Goal: Transaction & Acquisition: Download file/media

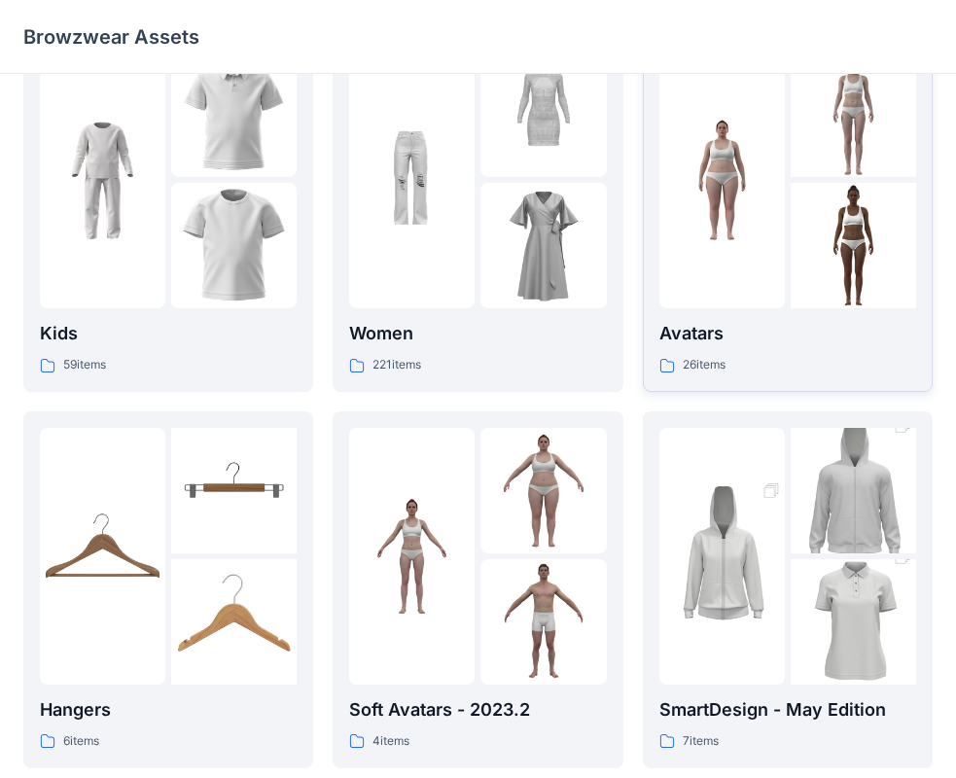
scroll to position [97, 0]
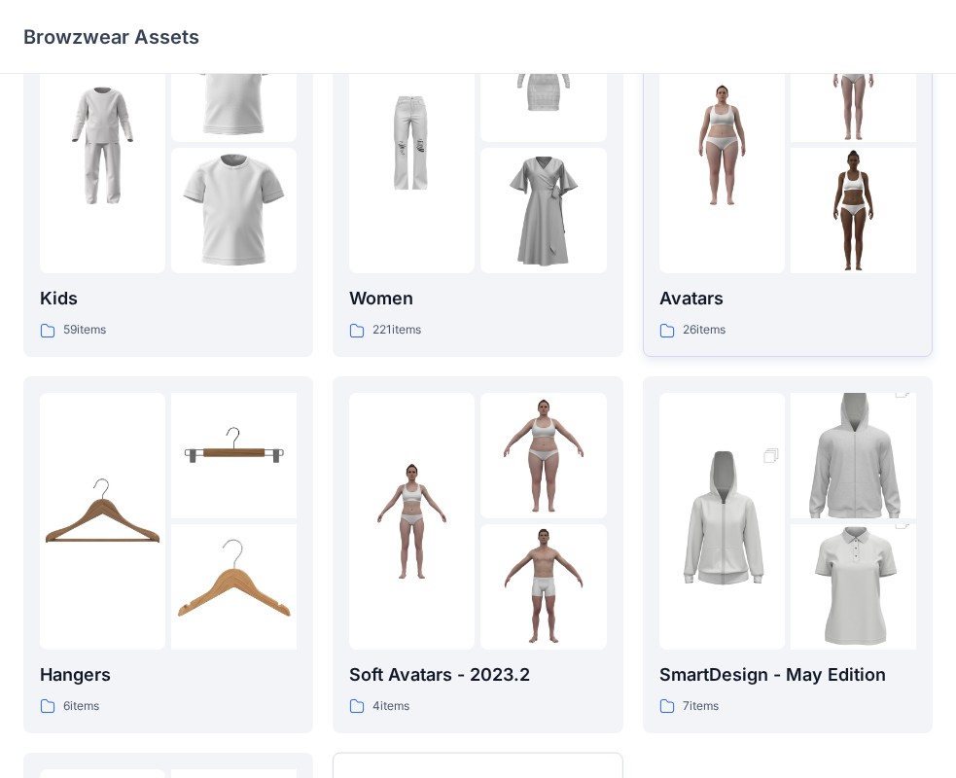
click at [737, 313] on div "Avatars 26 items" at bounding box center [787, 312] width 257 height 55
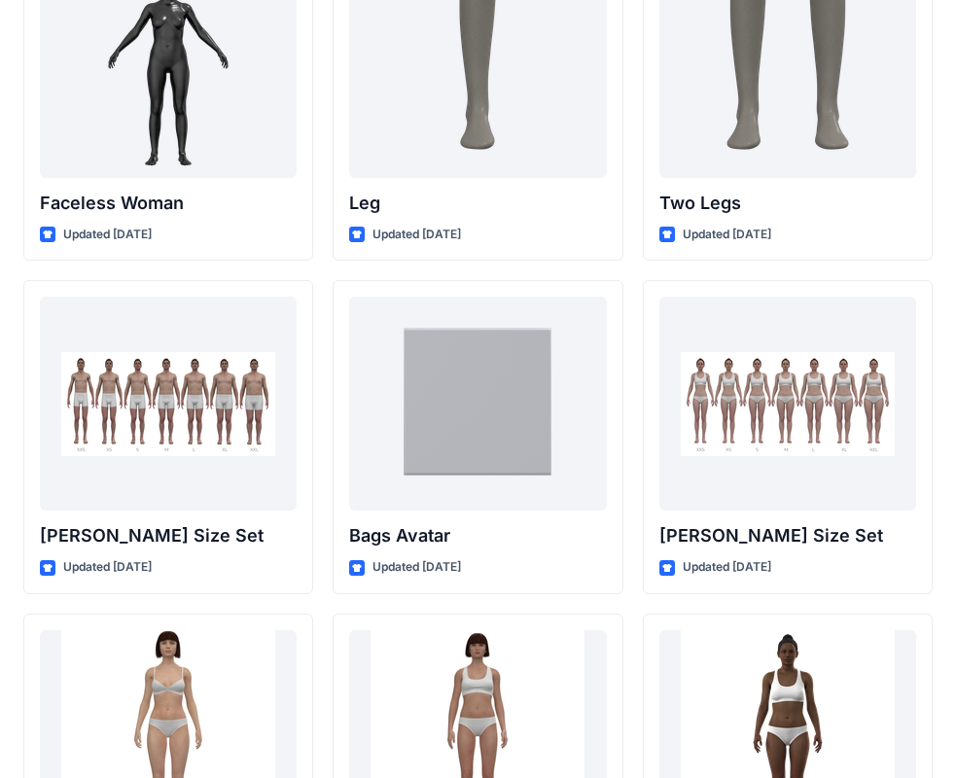
scroll to position [1848, 0]
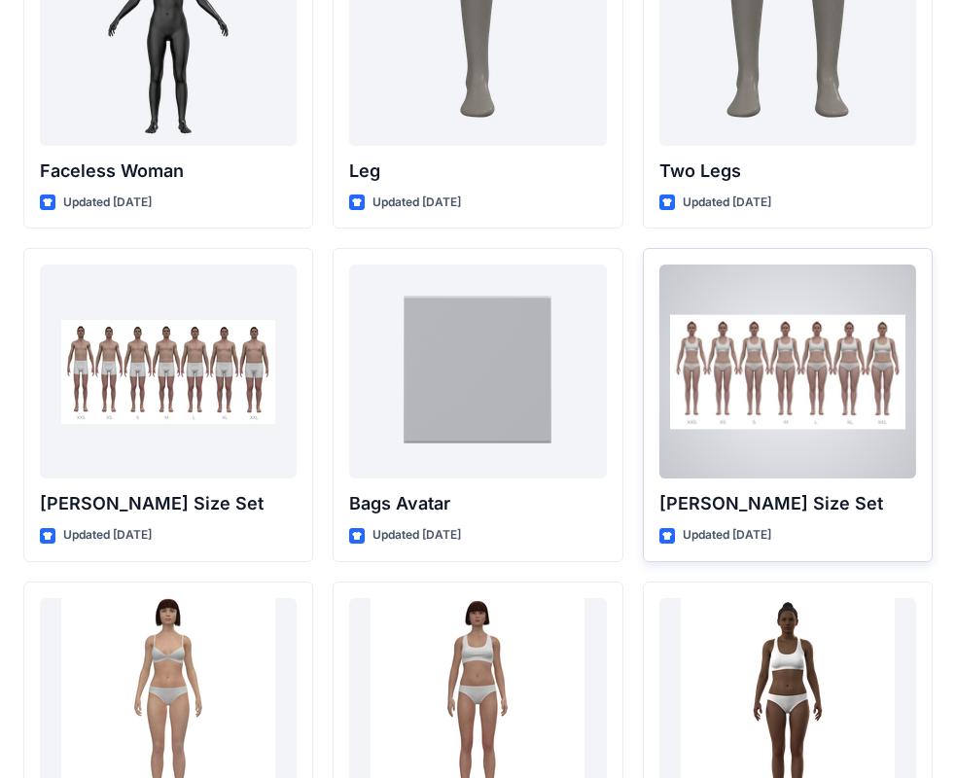
click at [732, 499] on p "[PERSON_NAME] Size Set" at bounding box center [787, 503] width 257 height 27
click at [743, 437] on div at bounding box center [787, 372] width 257 height 214
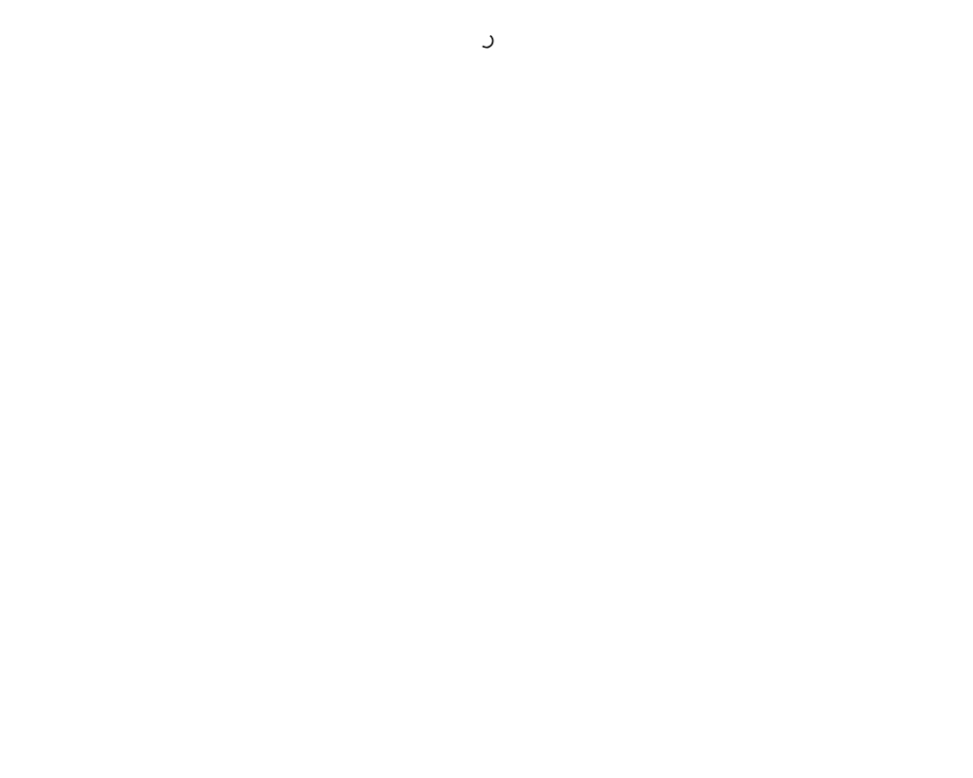
click at [743, 437] on div at bounding box center [486, 389] width 973 height 778
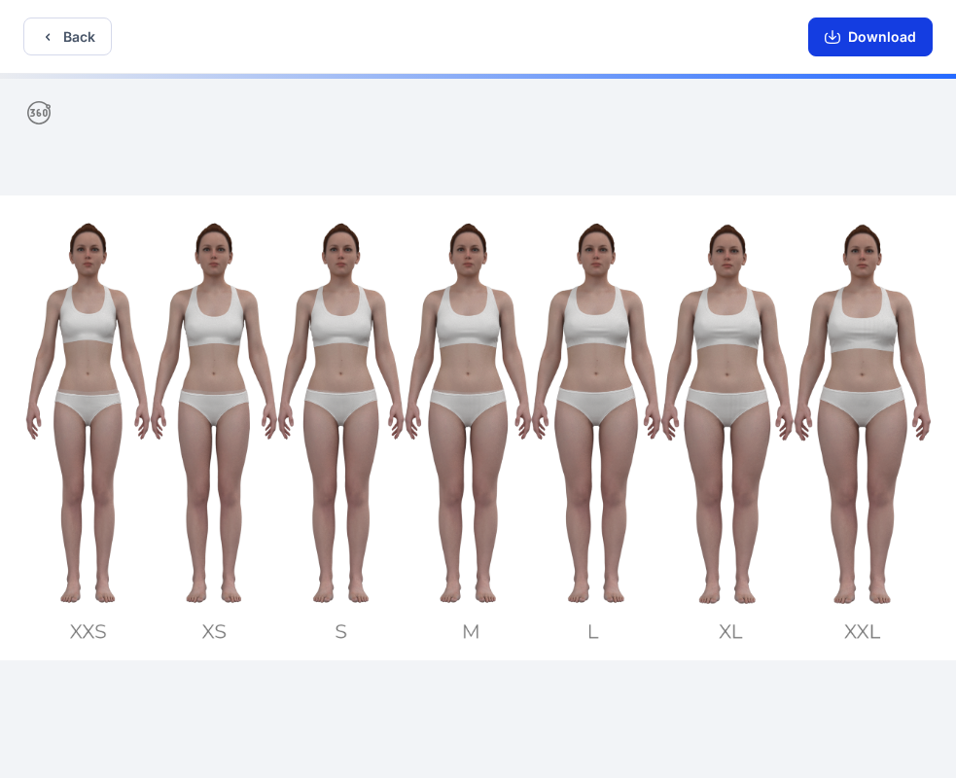
click at [869, 41] on button "Download" at bounding box center [870, 37] width 124 height 39
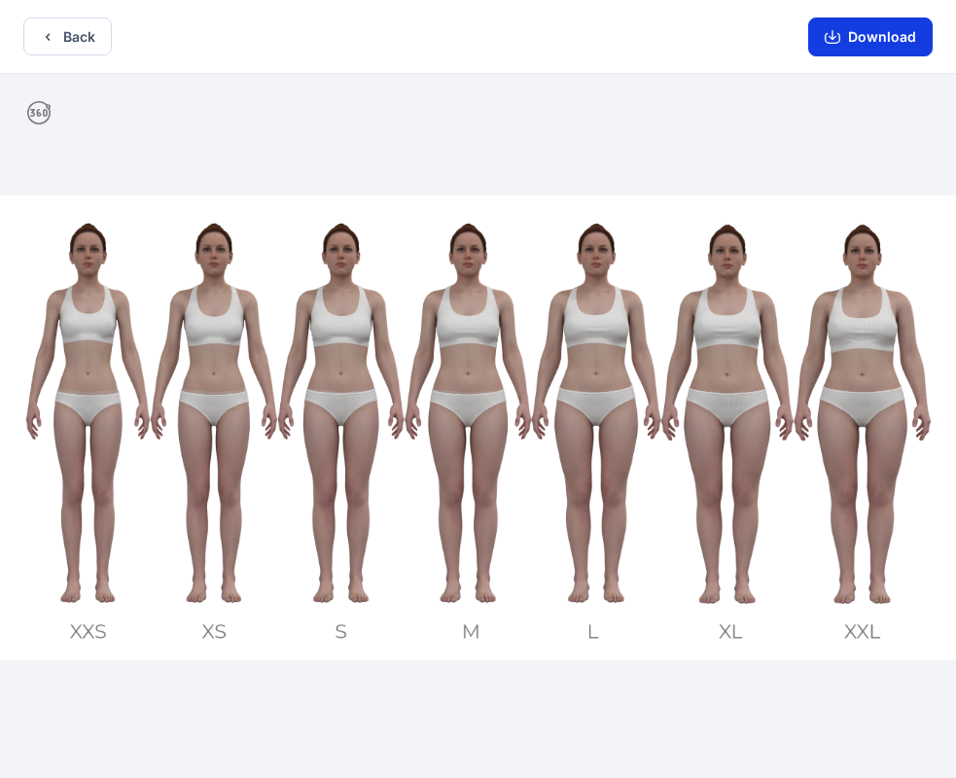
click at [887, 36] on button "Download" at bounding box center [870, 37] width 124 height 39
click at [44, 39] on icon "button" at bounding box center [48, 37] width 16 height 16
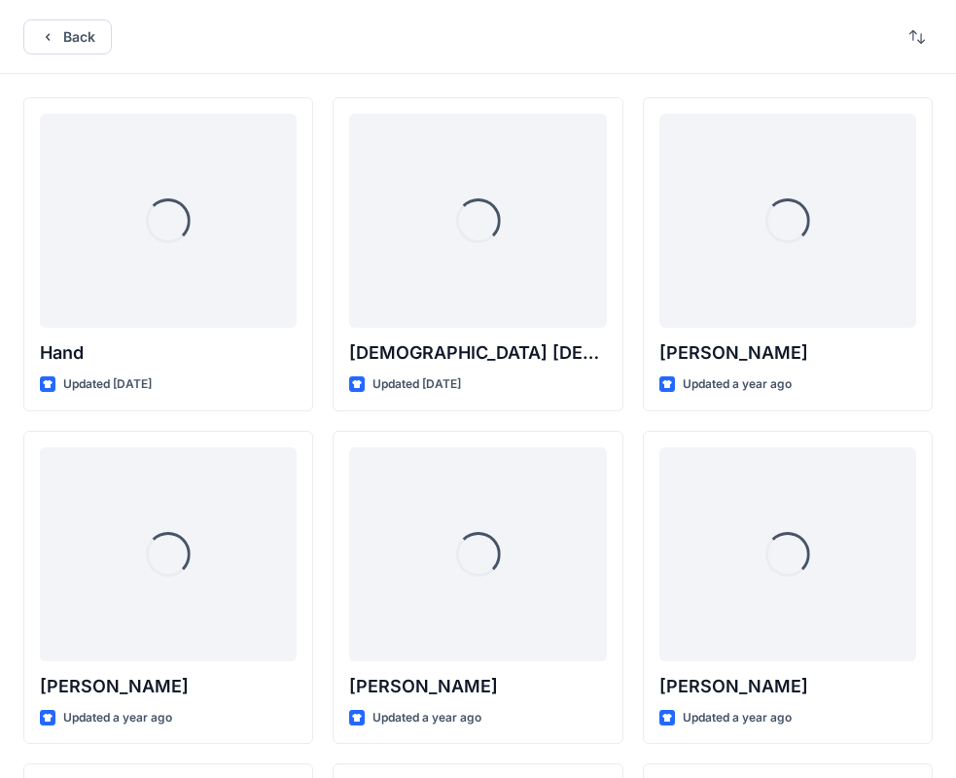
scroll to position [1848, 0]
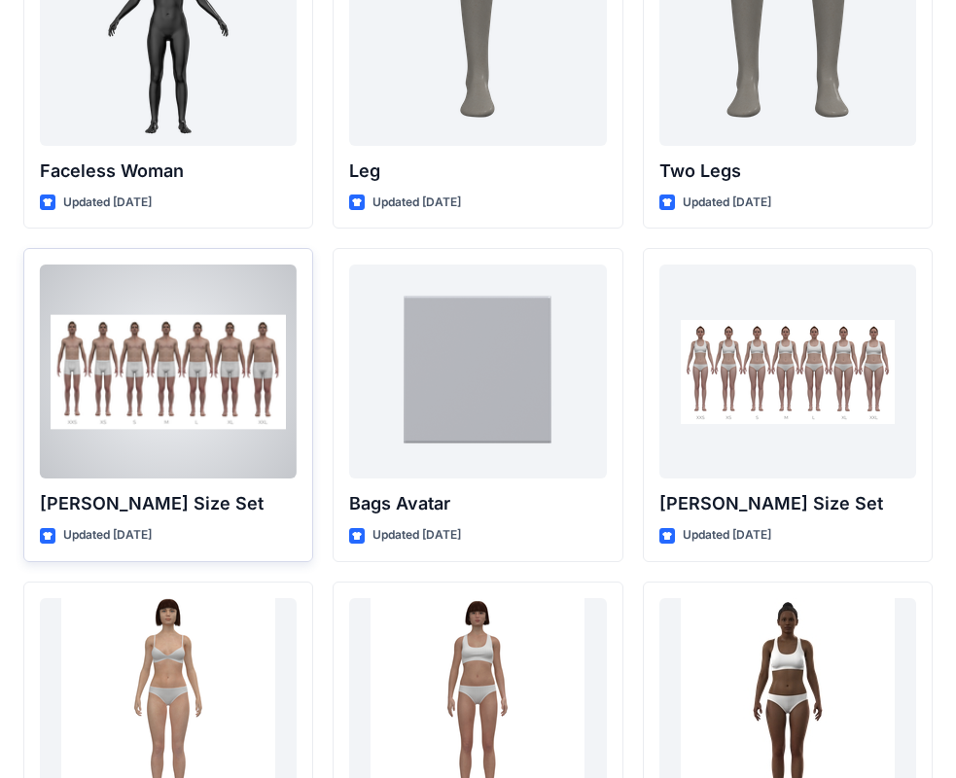
click at [160, 385] on div at bounding box center [168, 372] width 257 height 214
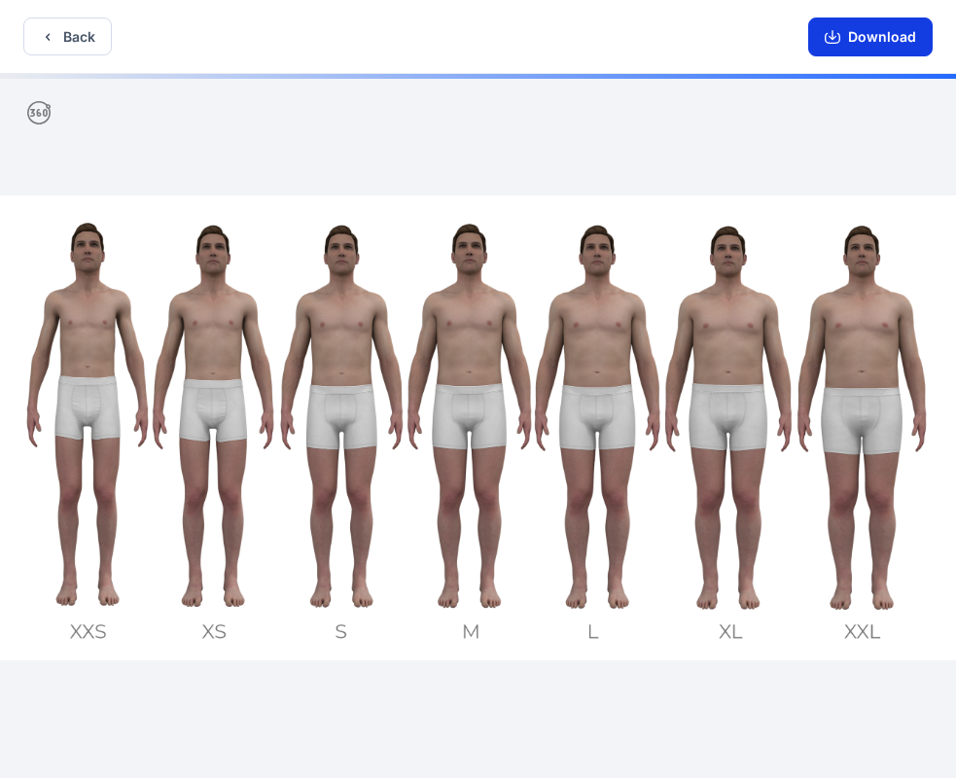
click at [883, 47] on button "Download" at bounding box center [870, 37] width 124 height 39
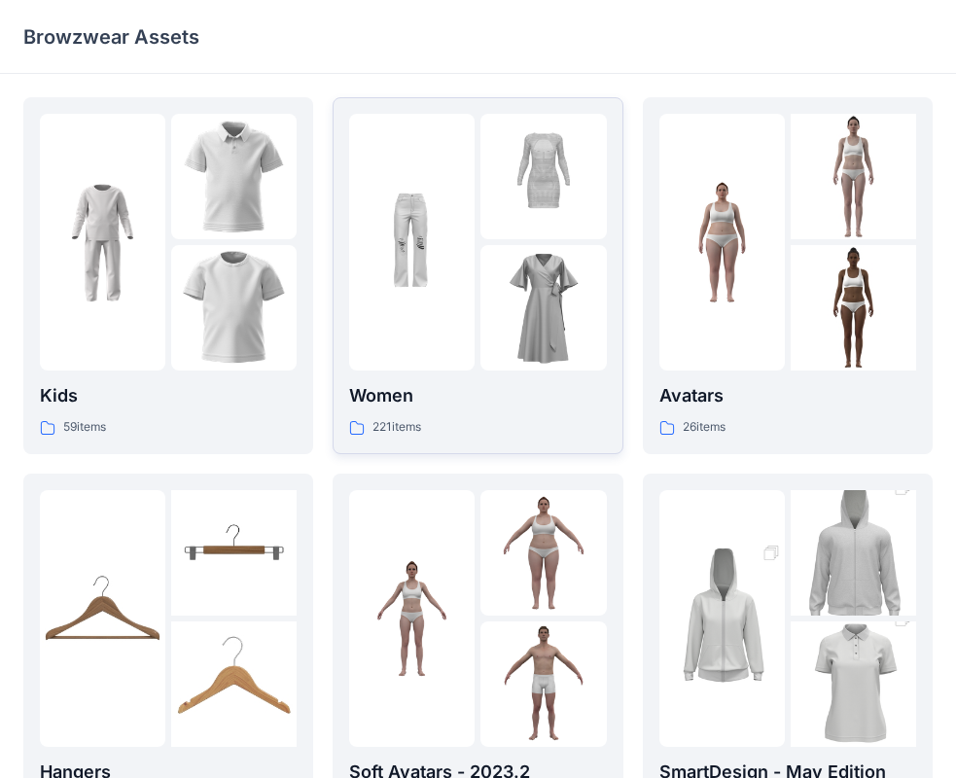
scroll to position [97, 0]
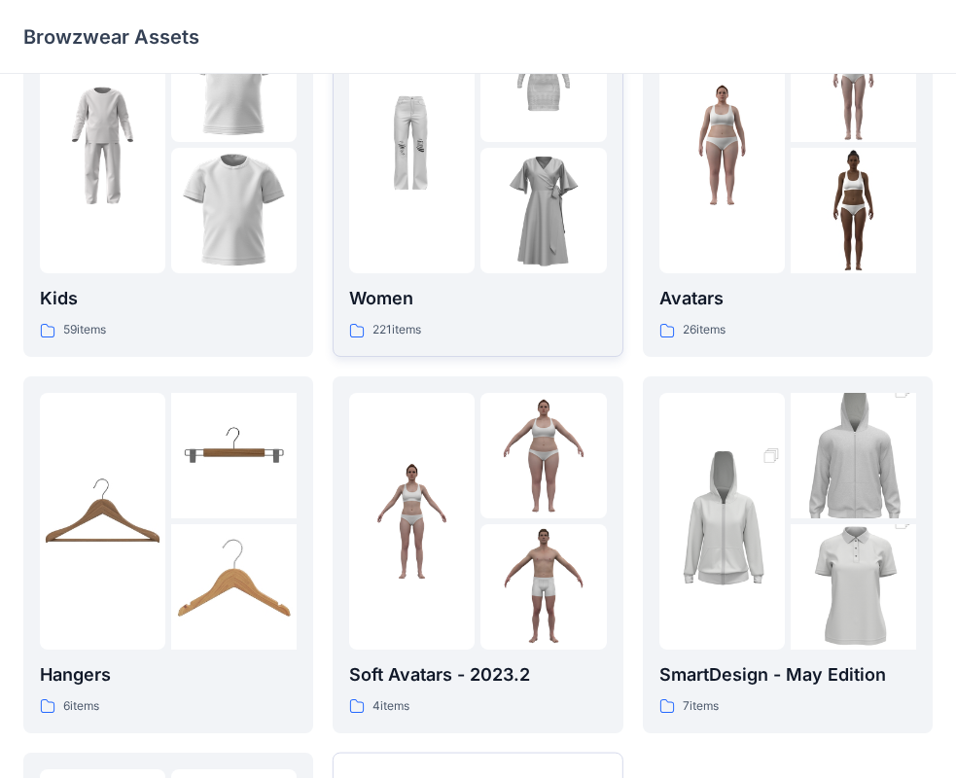
click at [477, 230] on div at bounding box center [477, 145] width 257 height 257
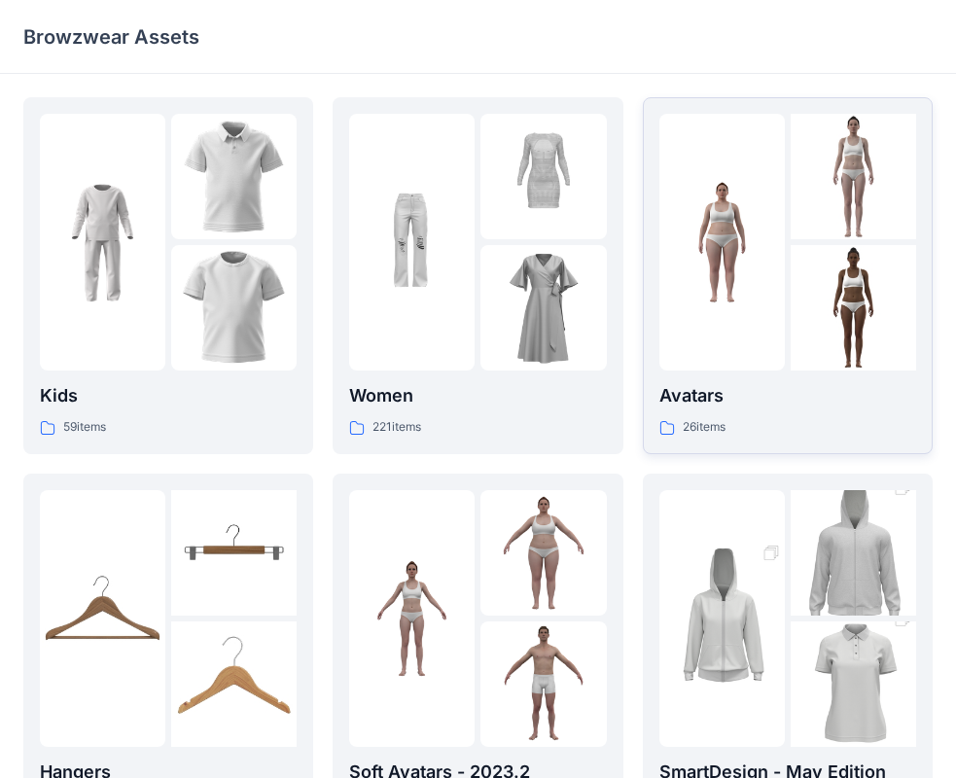
click at [749, 399] on p "Avatars" at bounding box center [787, 395] width 257 height 27
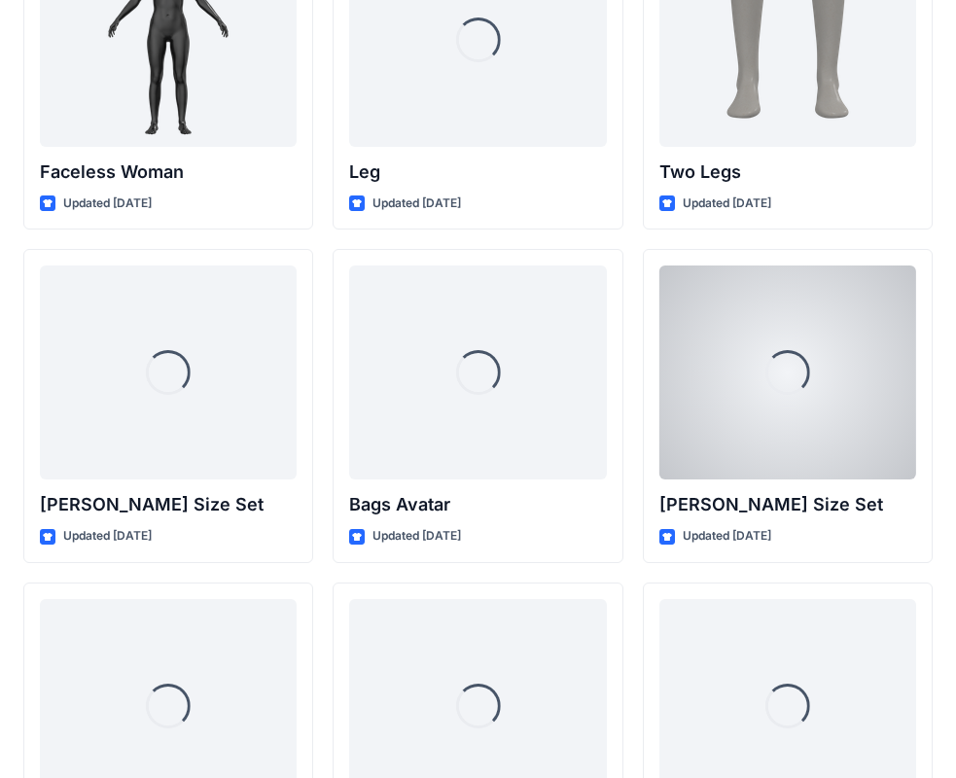
scroll to position [1893, 0]
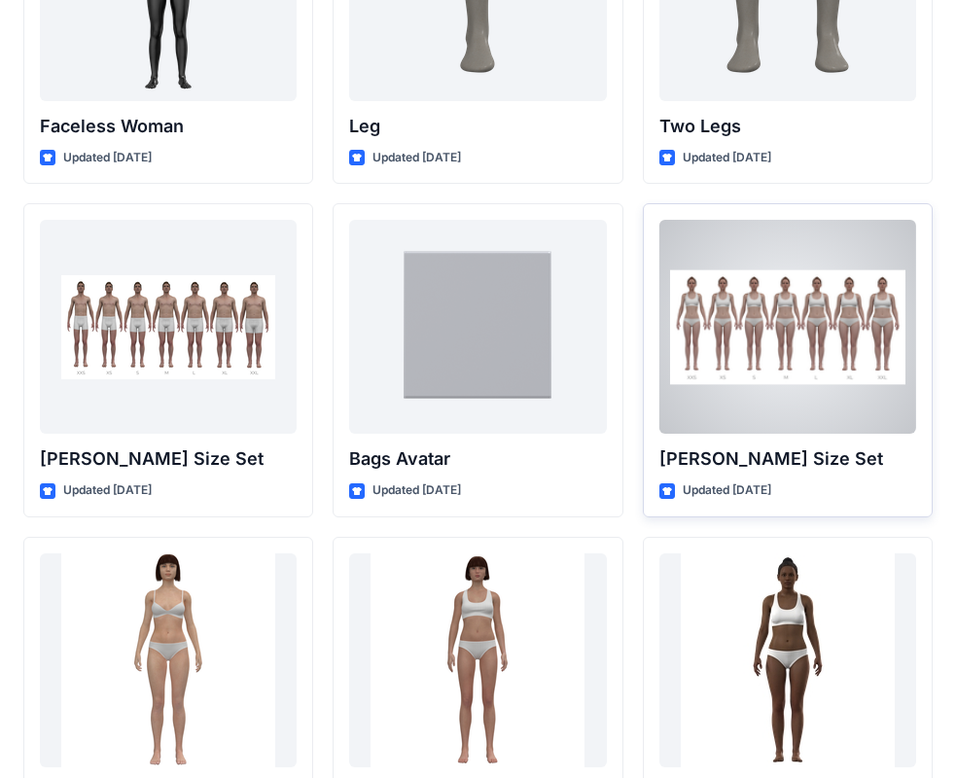
click at [797, 366] on div at bounding box center [787, 327] width 257 height 214
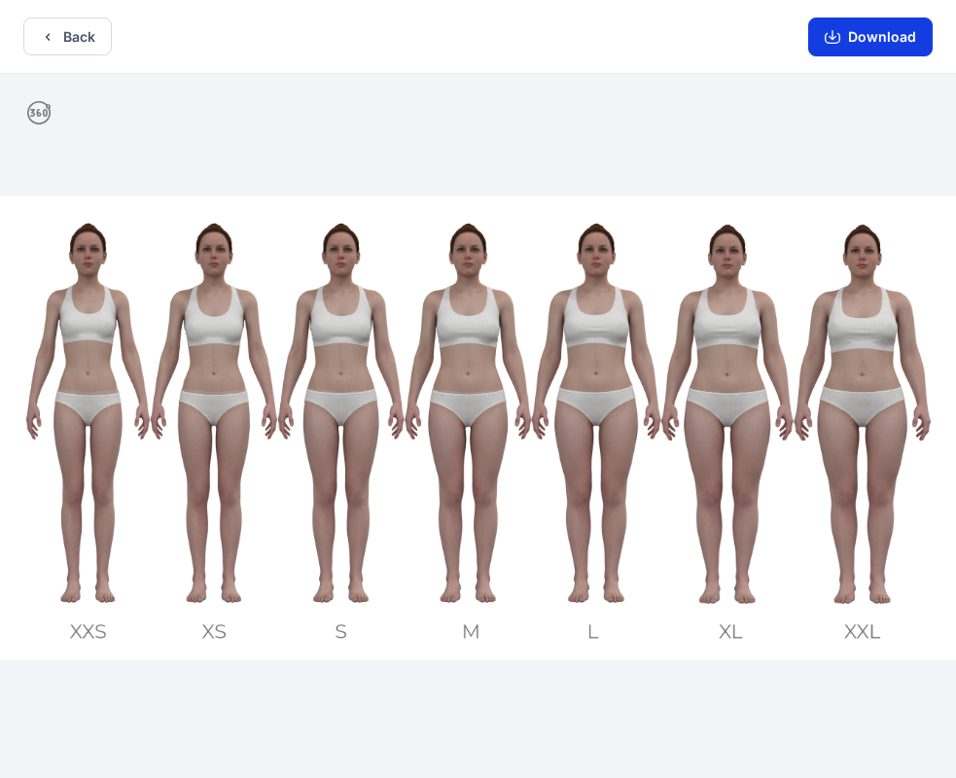
click at [868, 47] on button "Download" at bounding box center [870, 37] width 124 height 39
